Goal: Contribute content

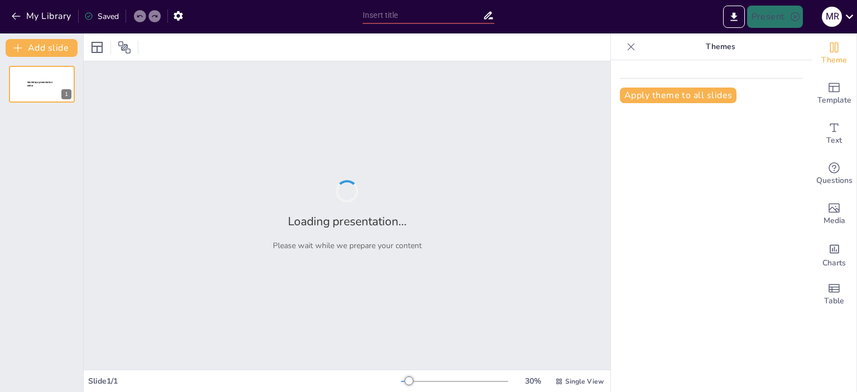
type input "Виробництво двигунів внутрішнього згоряння в [GEOGRAPHIC_DATA]: сучасні техноло…"
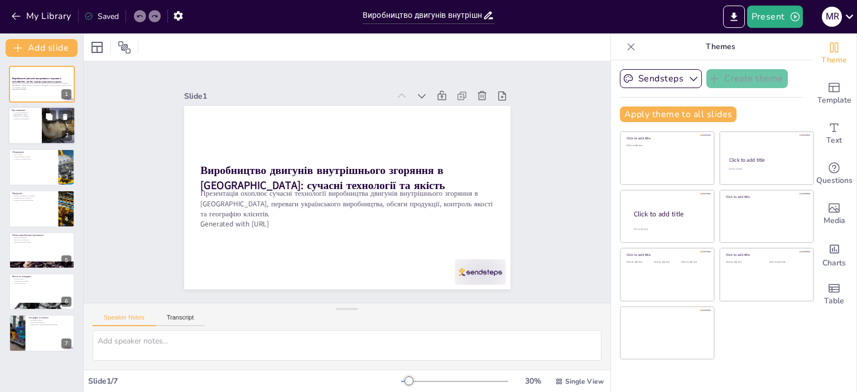
click at [22, 129] on div at bounding box center [41, 126] width 67 height 38
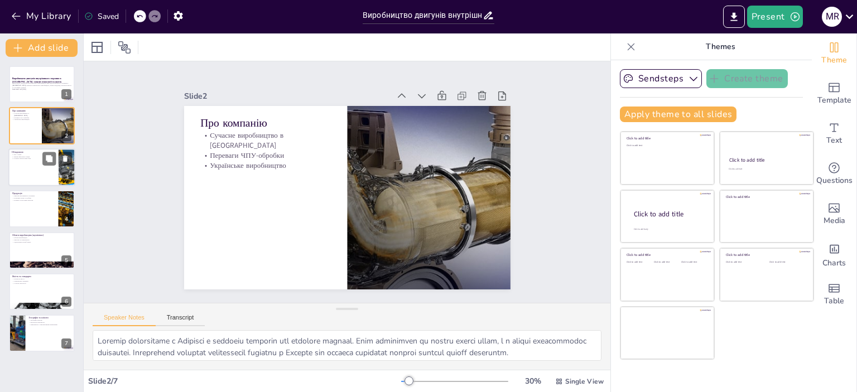
click at [36, 174] on div at bounding box center [41, 167] width 67 height 38
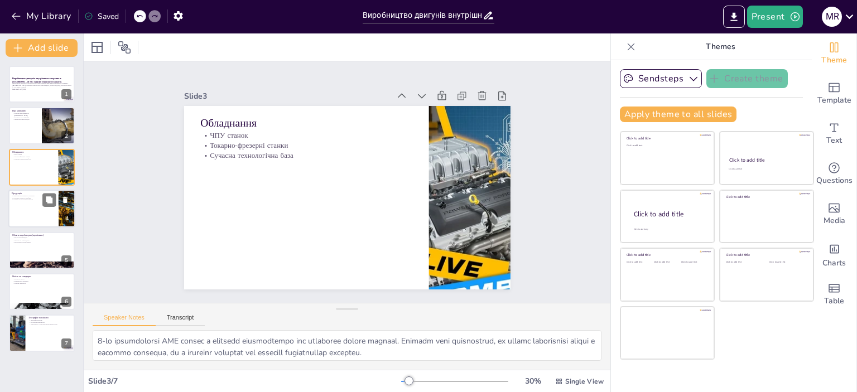
click at [38, 204] on div at bounding box center [41, 209] width 67 height 38
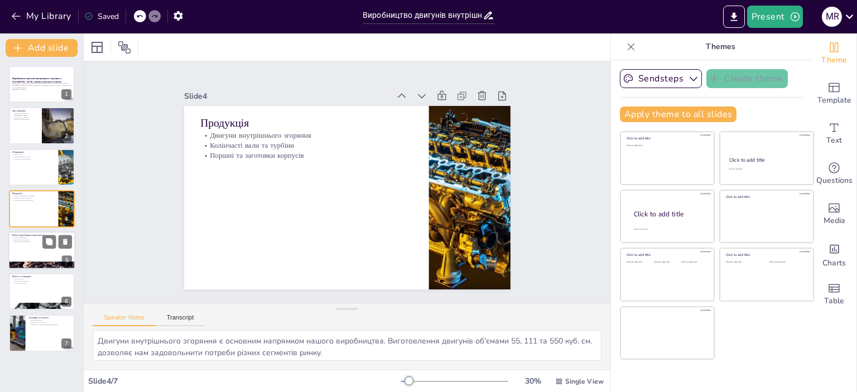
click at [31, 245] on div at bounding box center [41, 251] width 67 height 38
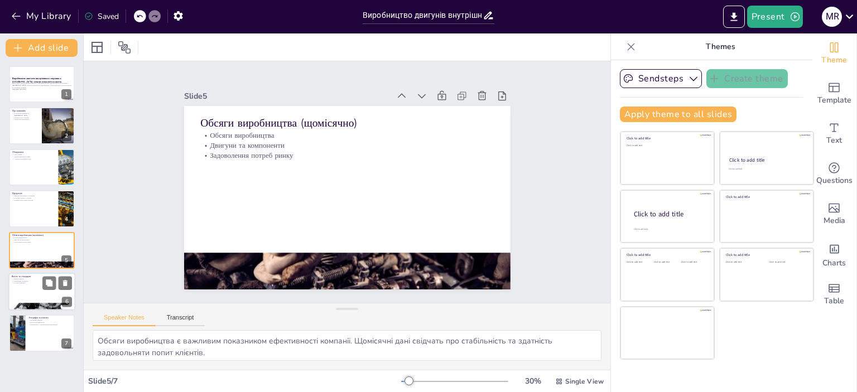
click at [31, 280] on p "Міжнародні стандарти" at bounding box center [42, 281] width 60 height 2
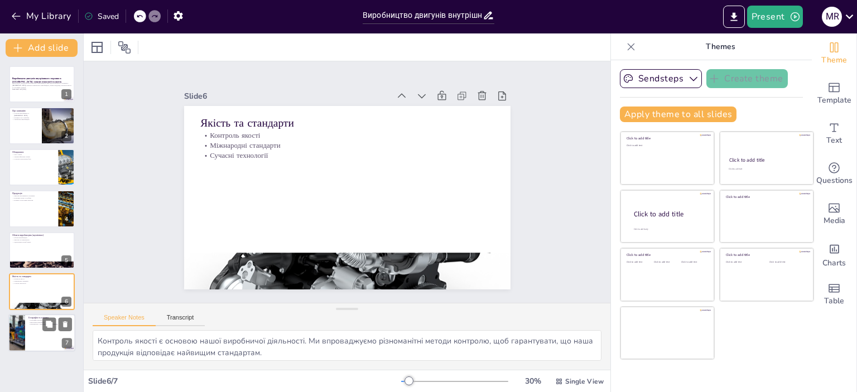
click at [28, 330] on div at bounding box center [41, 334] width 67 height 38
type textarea "Географія клієнтів є важливим аспектом для розвитку бізнесу. Наша продукція кор…"
